Goal: Transaction & Acquisition: Book appointment/travel/reservation

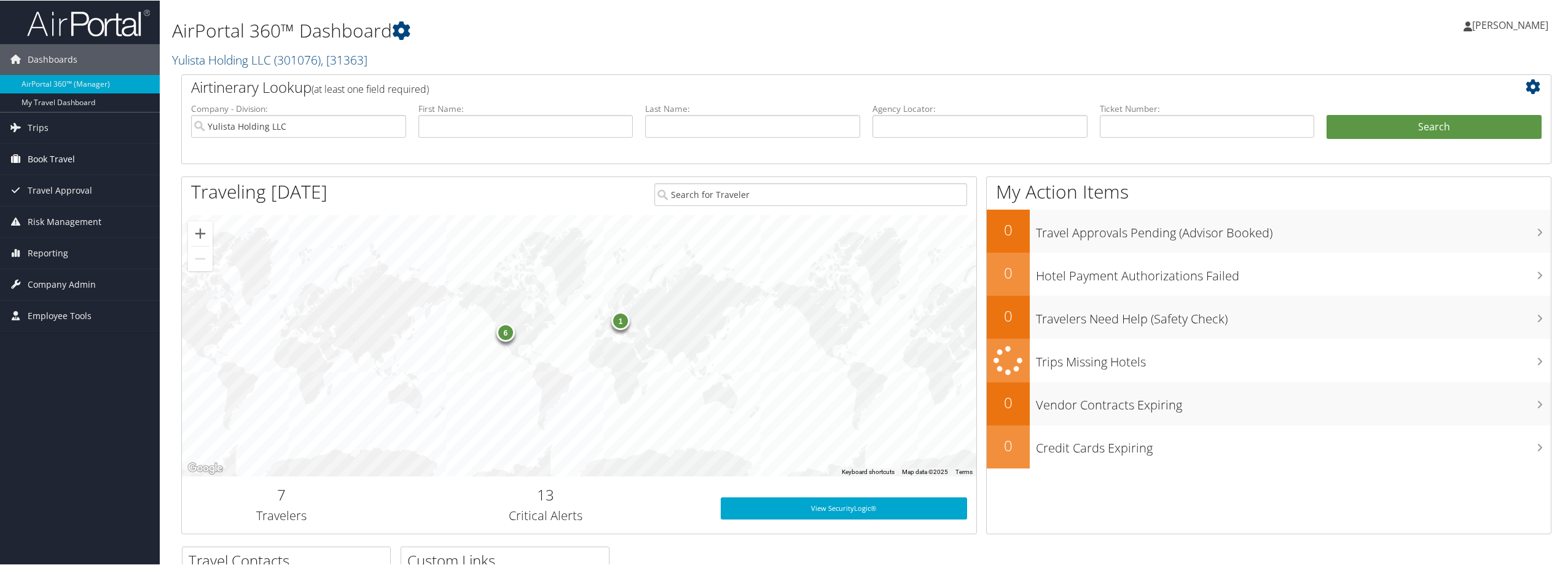
click at [25, 166] on link "Book Travel" at bounding box center [80, 158] width 160 height 31
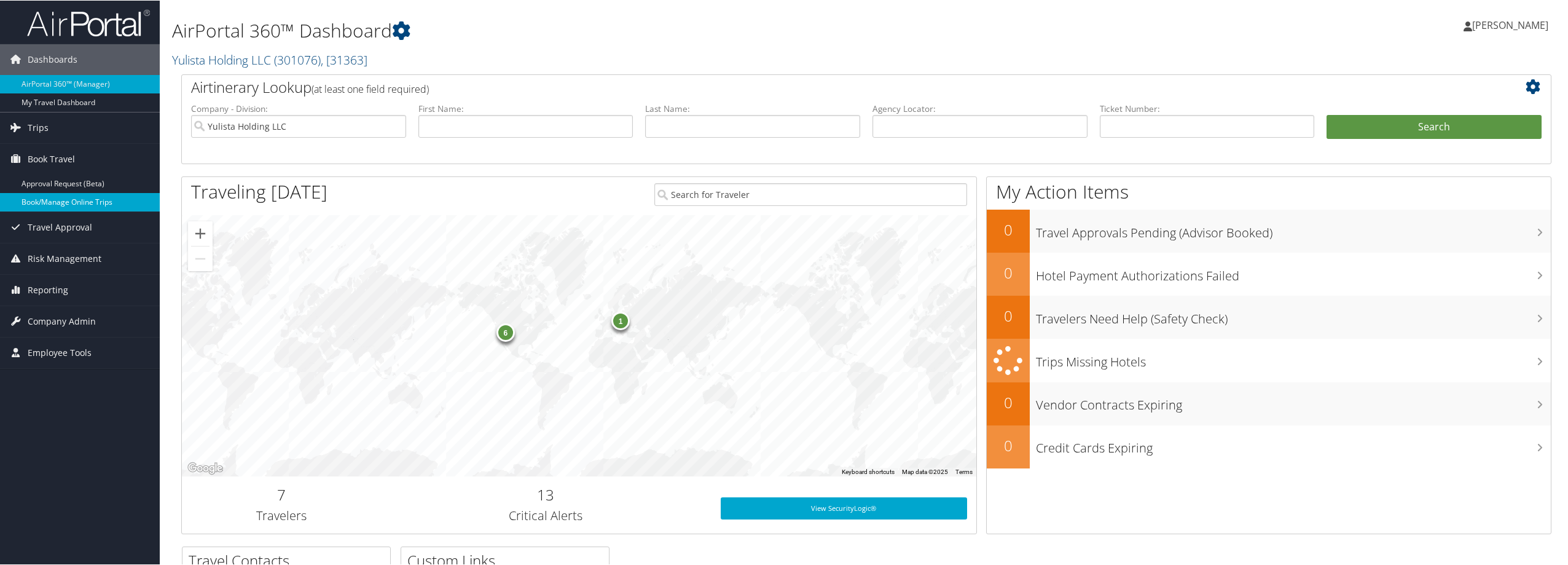
click at [62, 200] on link "Book/Manage Online Trips" at bounding box center [80, 202] width 160 height 19
